Goal: Connect with others: Establish contact or relationships with other users

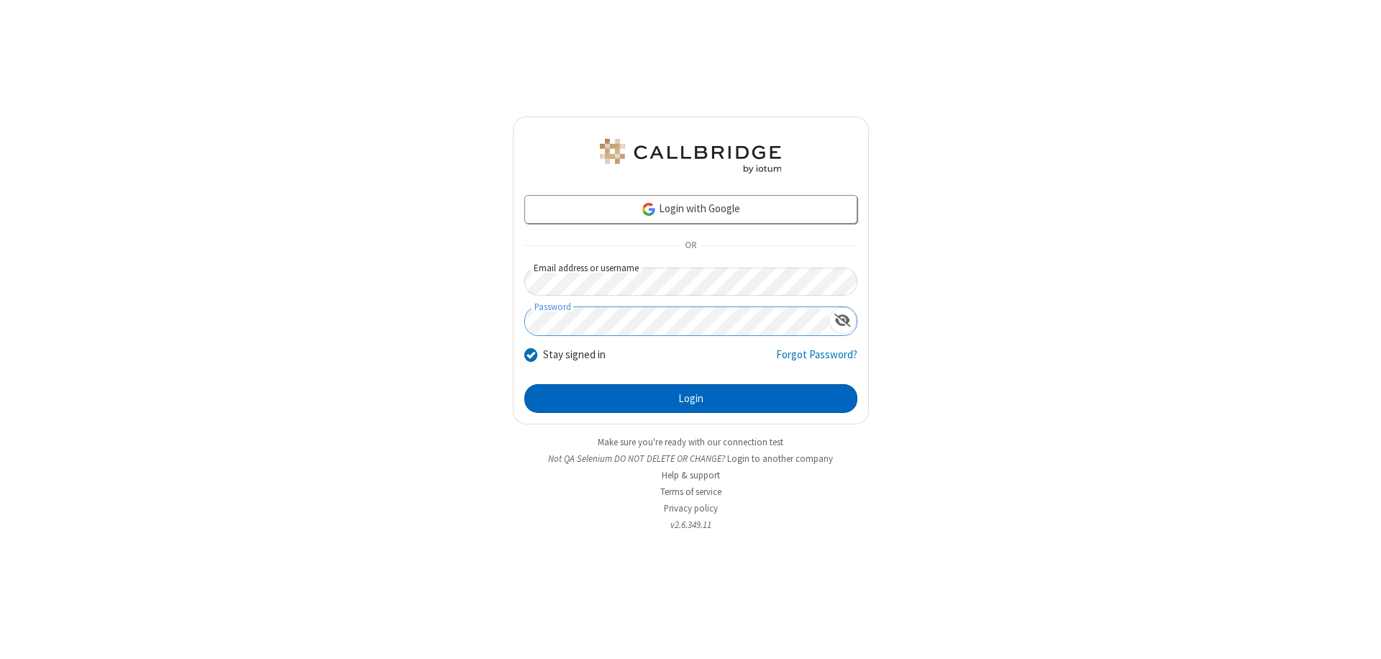
click at [690, 398] on button "Login" at bounding box center [690, 398] width 333 height 29
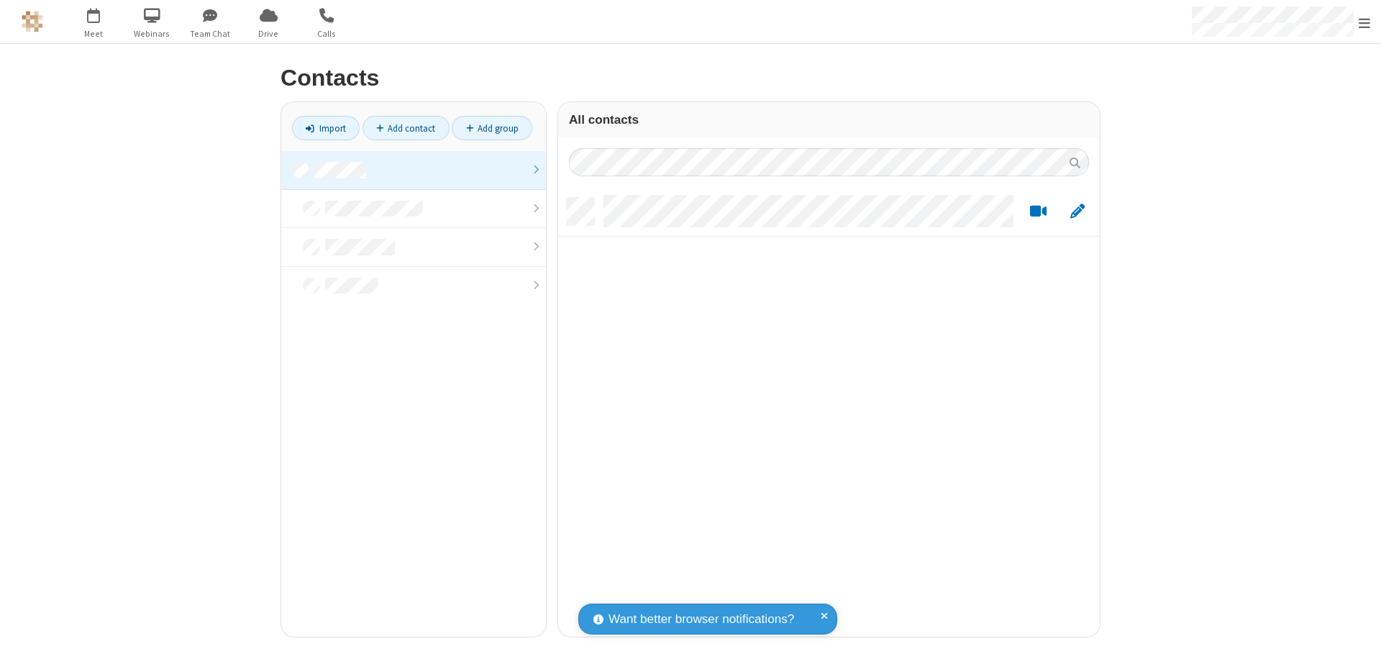
scroll to position [439, 531]
click at [413, 170] on link at bounding box center [413, 170] width 265 height 39
click at [406, 128] on link "Add contact" at bounding box center [405, 128] width 87 height 24
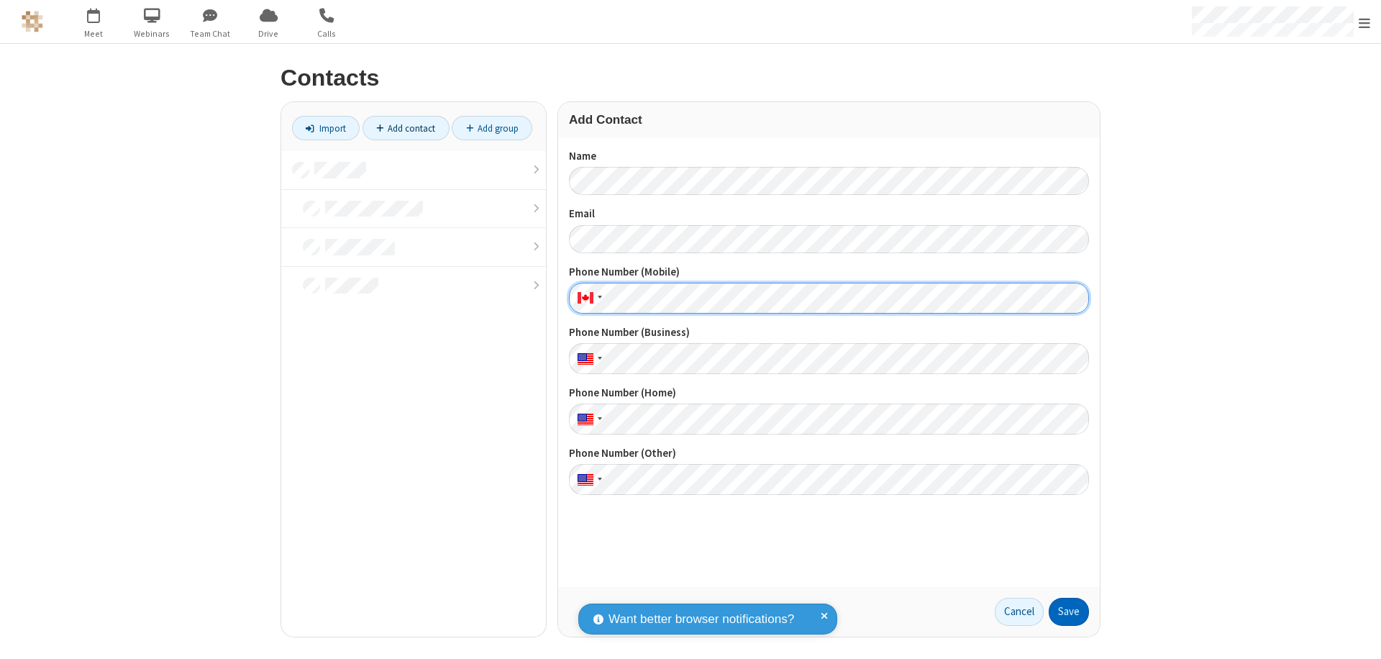
click at [1068, 611] on button "Save" at bounding box center [1068, 612] width 40 height 29
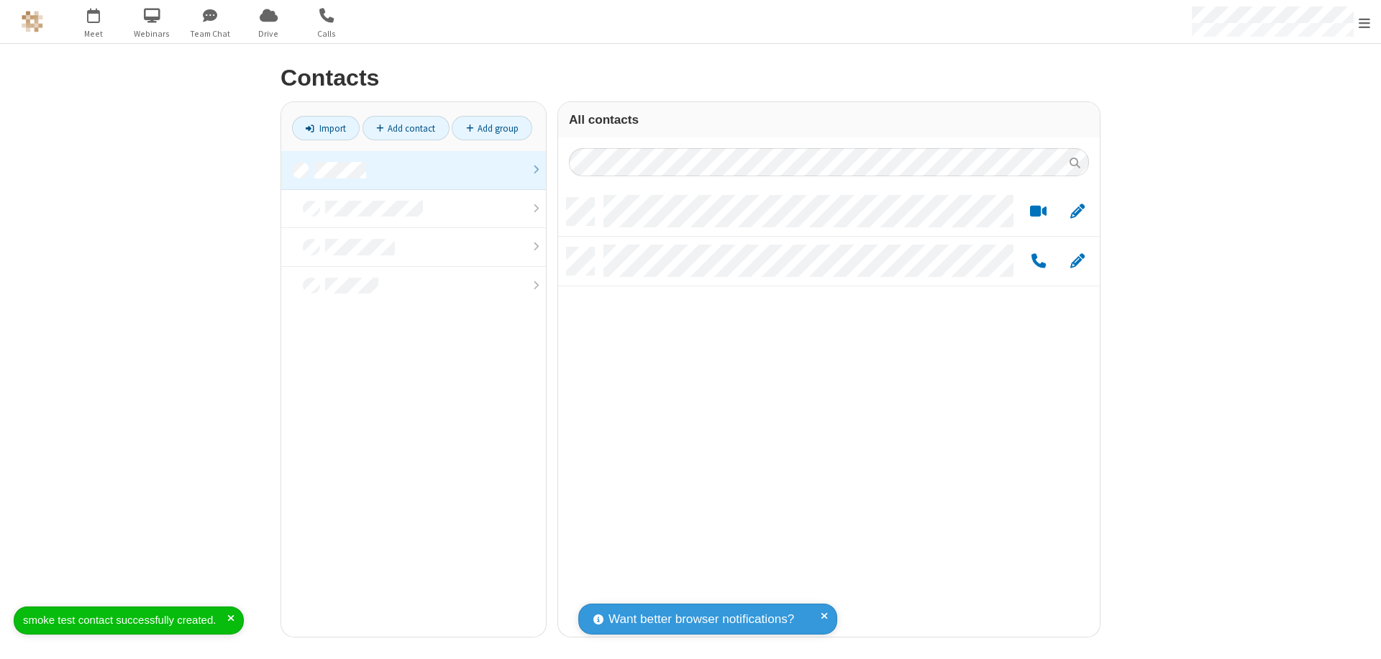
scroll to position [439, 531]
click at [406, 128] on link "Add contact" at bounding box center [405, 128] width 87 height 24
